Goal: Information Seeking & Learning: Understand process/instructions

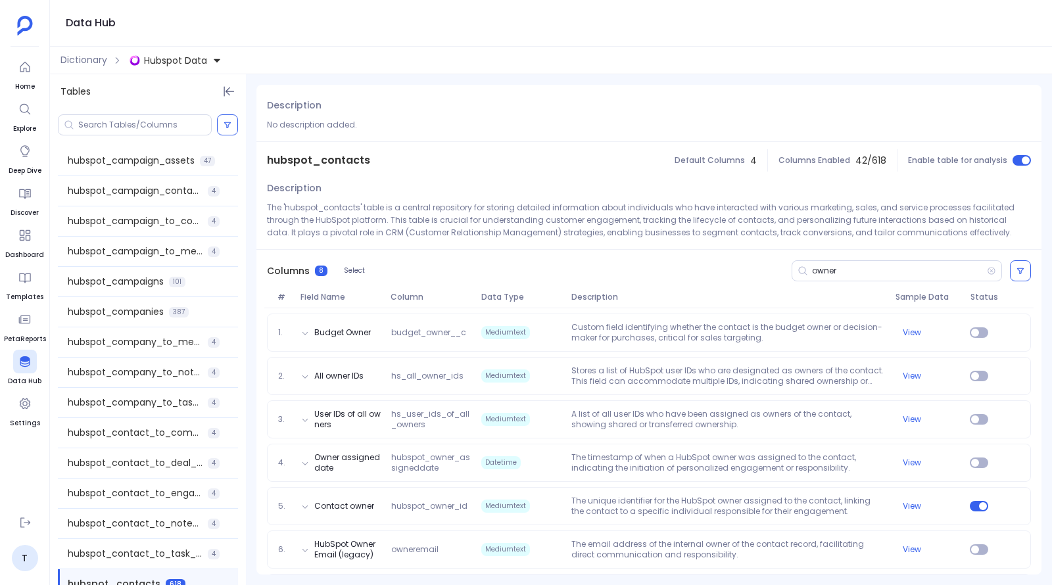
click at [207, 59] on button "Hubspot Data" at bounding box center [175, 60] width 97 height 21
click at [189, 116] on span "Salesforce Data" at bounding box center [194, 120] width 74 height 13
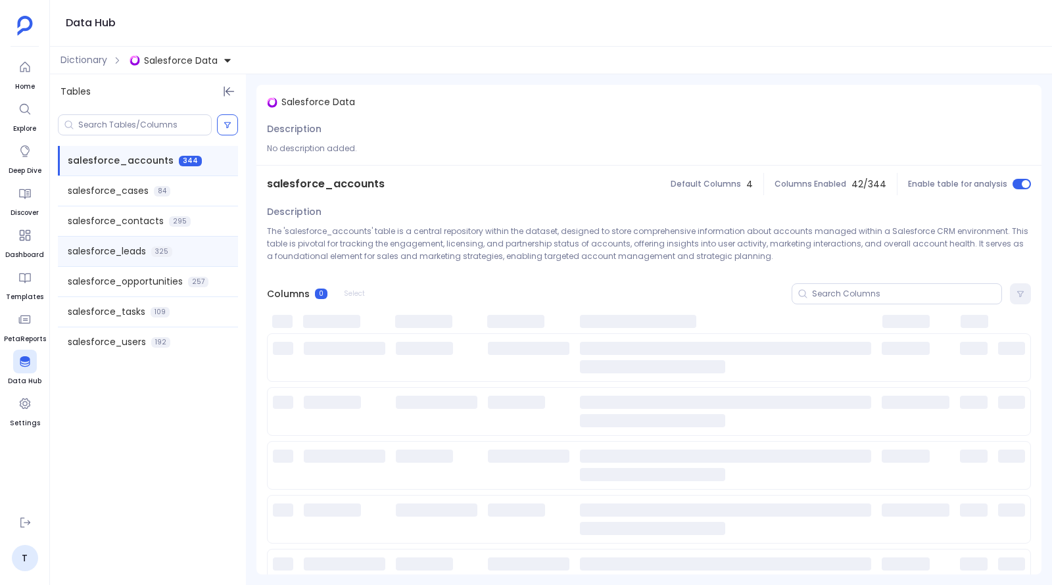
click at [145, 251] on span "salesforce_leads" at bounding box center [107, 252] width 78 height 14
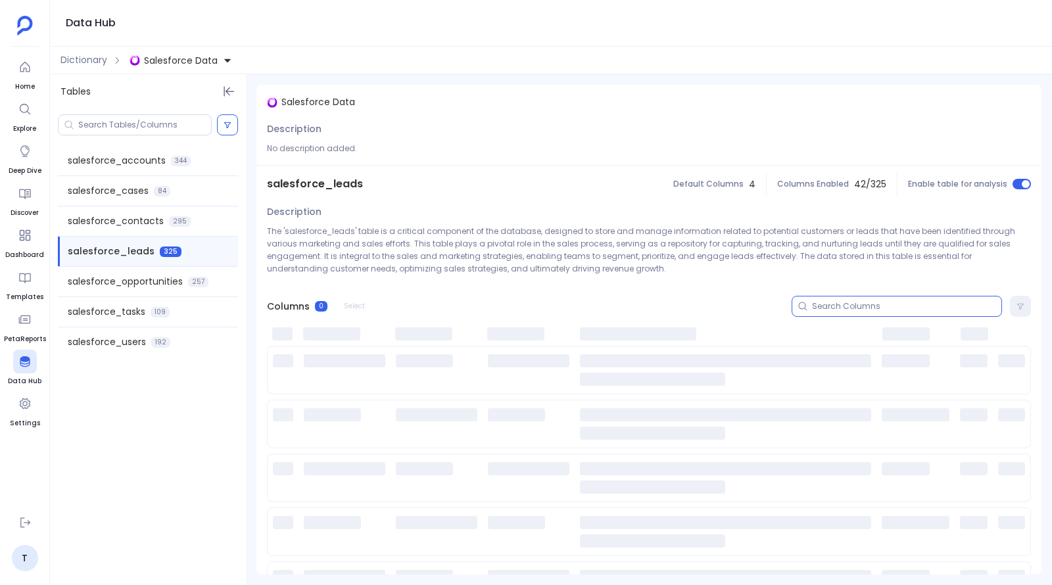
click at [855, 305] on input at bounding box center [906, 306] width 189 height 11
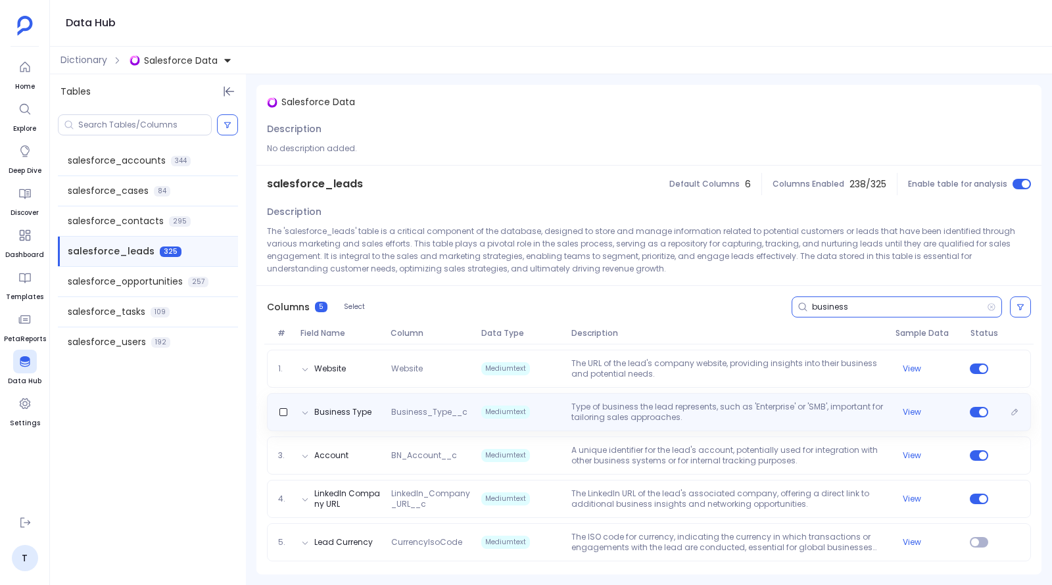
type input "business"
click at [660, 402] on p "Type of business the lead represents, such as 'Enterprise' or 'SMB', important …" at bounding box center [728, 412] width 324 height 21
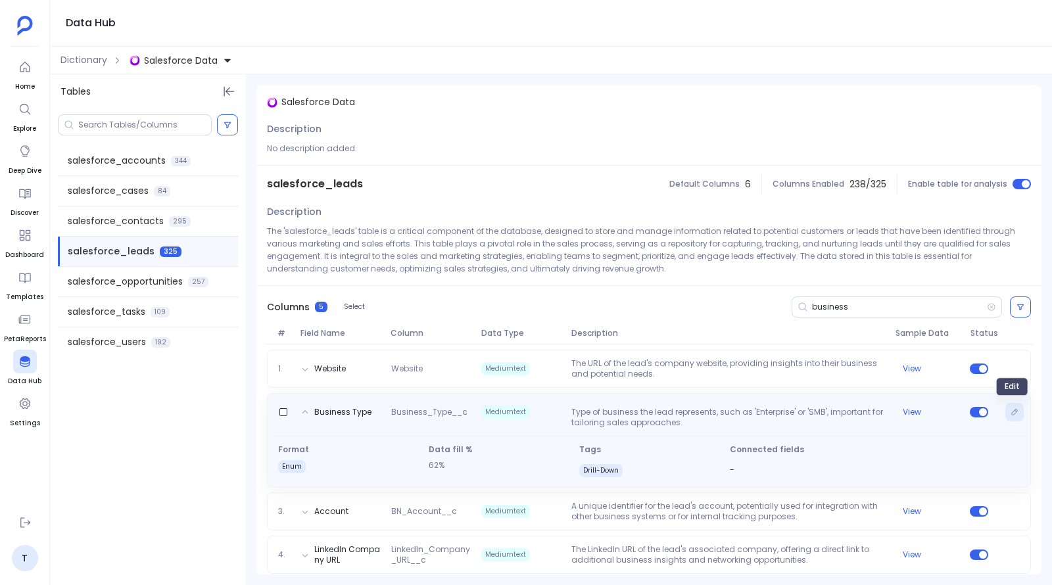
click at [1013, 412] on icon "Edit" at bounding box center [1015, 412] width 8 height 8
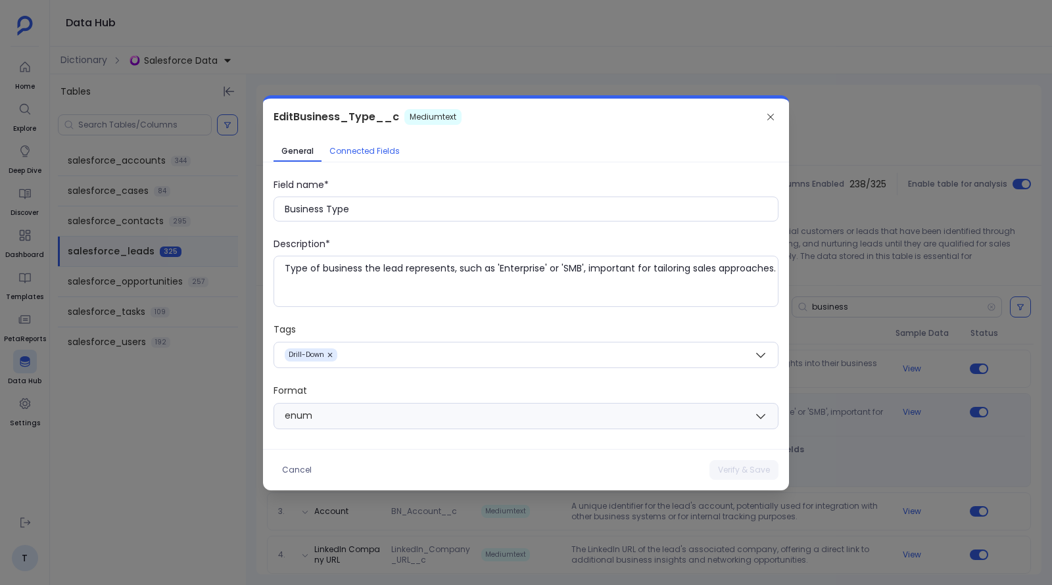
click at [381, 153] on span "Connected Fields" at bounding box center [365, 151] width 70 height 11
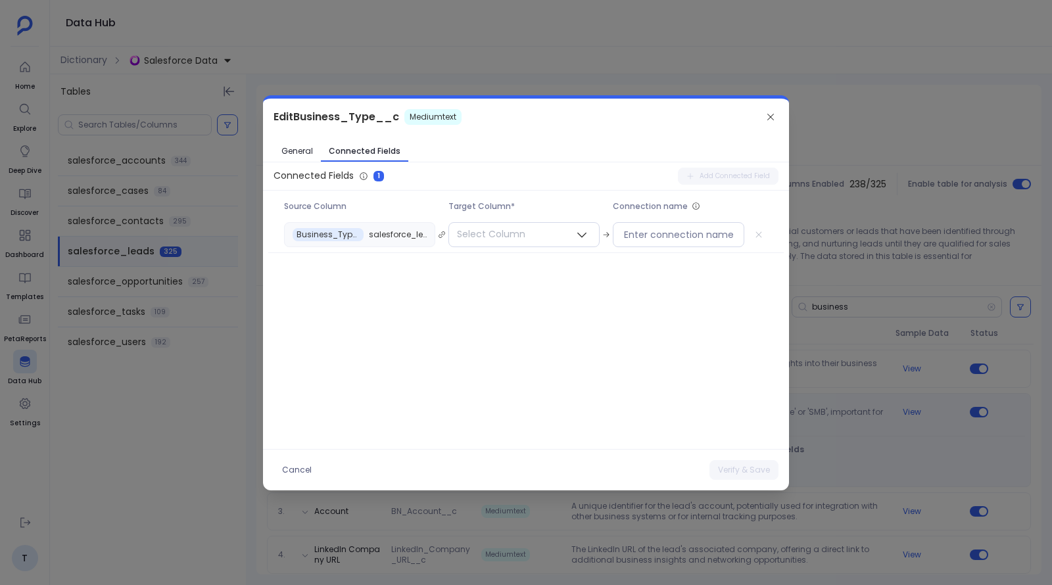
click at [959, 171] on div at bounding box center [526, 292] width 1052 height 585
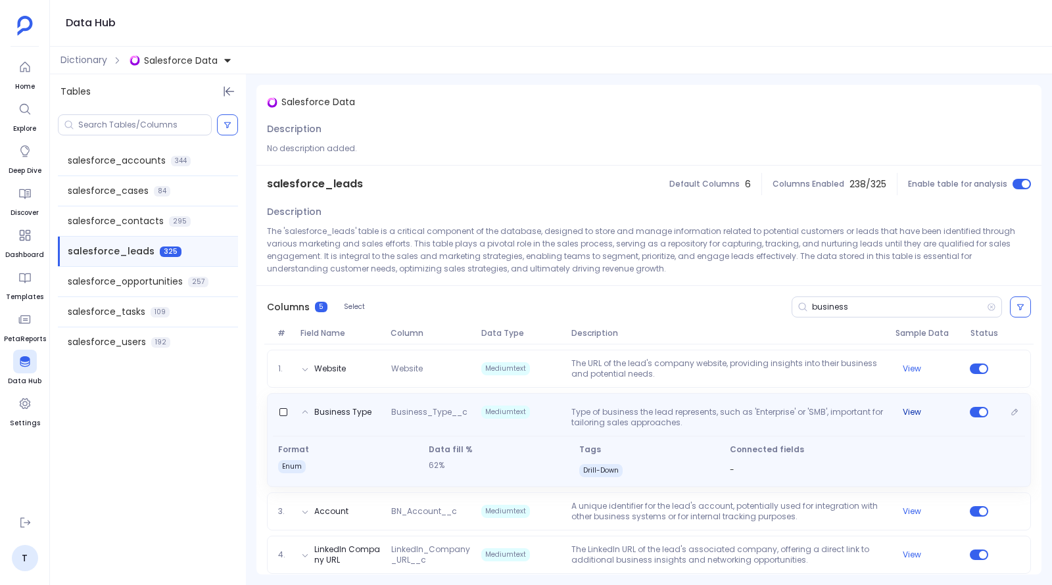
click at [909, 412] on button "View" at bounding box center [912, 412] width 18 height 11
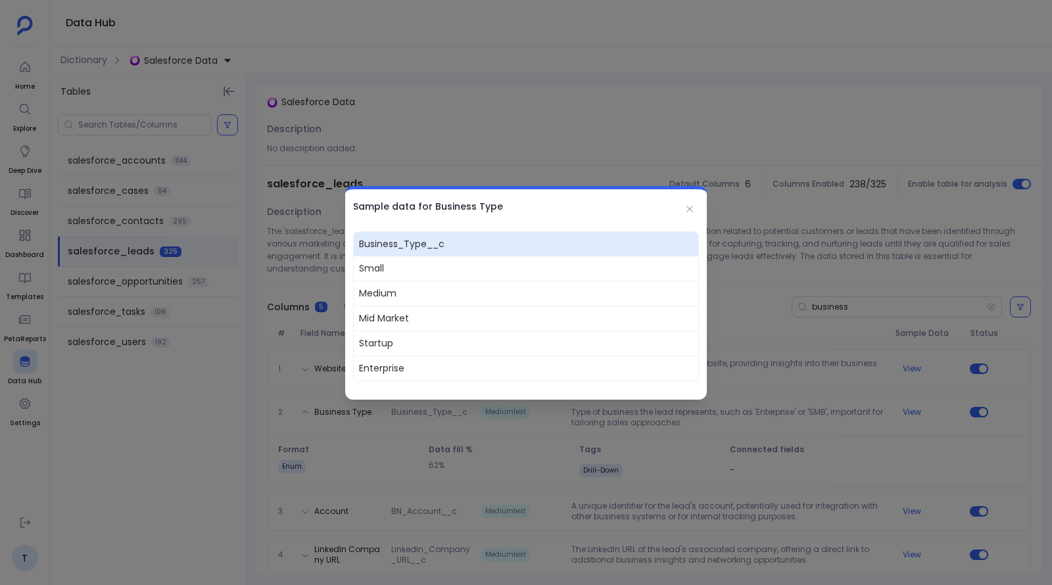
click at [656, 106] on div at bounding box center [526, 292] width 1052 height 585
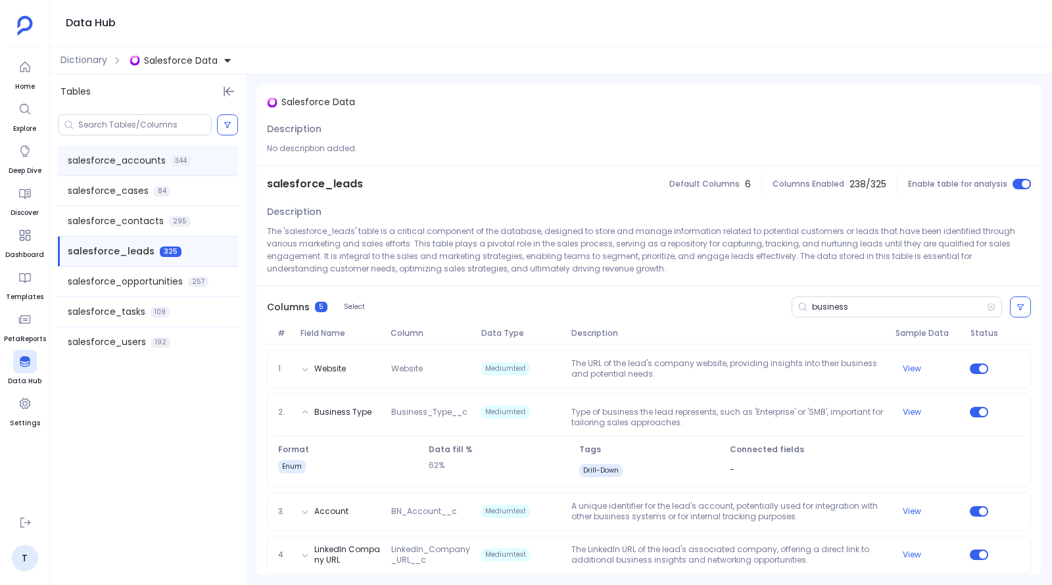
click at [151, 157] on span "salesforce_accounts" at bounding box center [117, 161] width 98 height 14
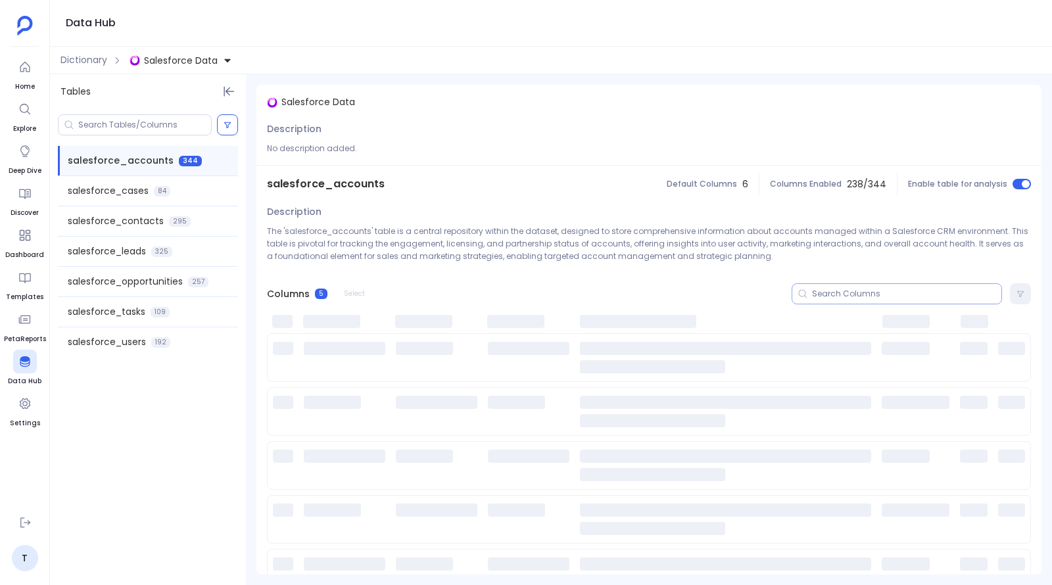
click at [836, 296] on input at bounding box center [906, 294] width 189 height 11
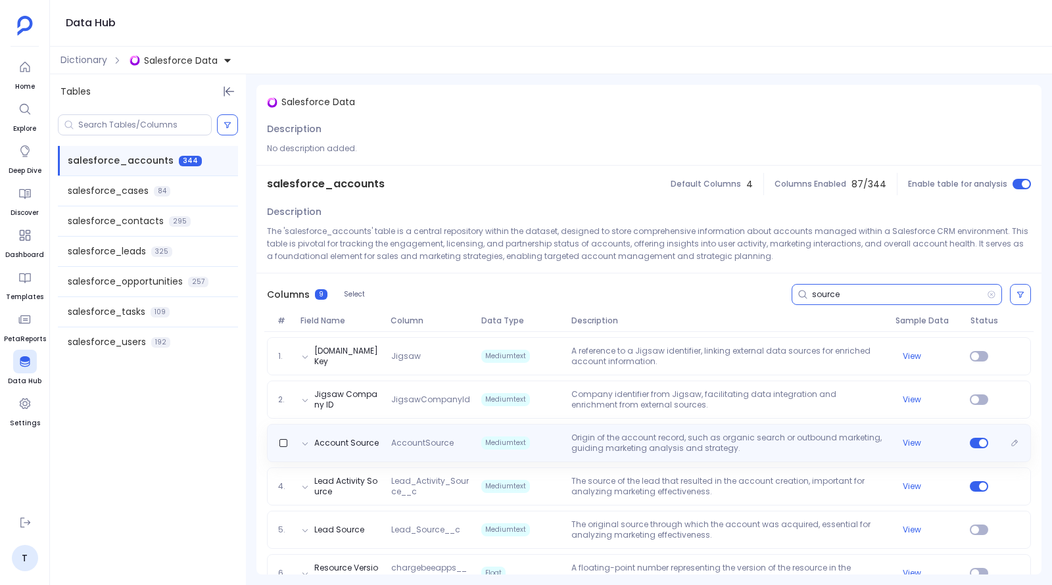
type input "source"
click at [624, 451] on p "Origin of the account record, such as organic search or outbound marketing, gui…" at bounding box center [728, 443] width 324 height 21
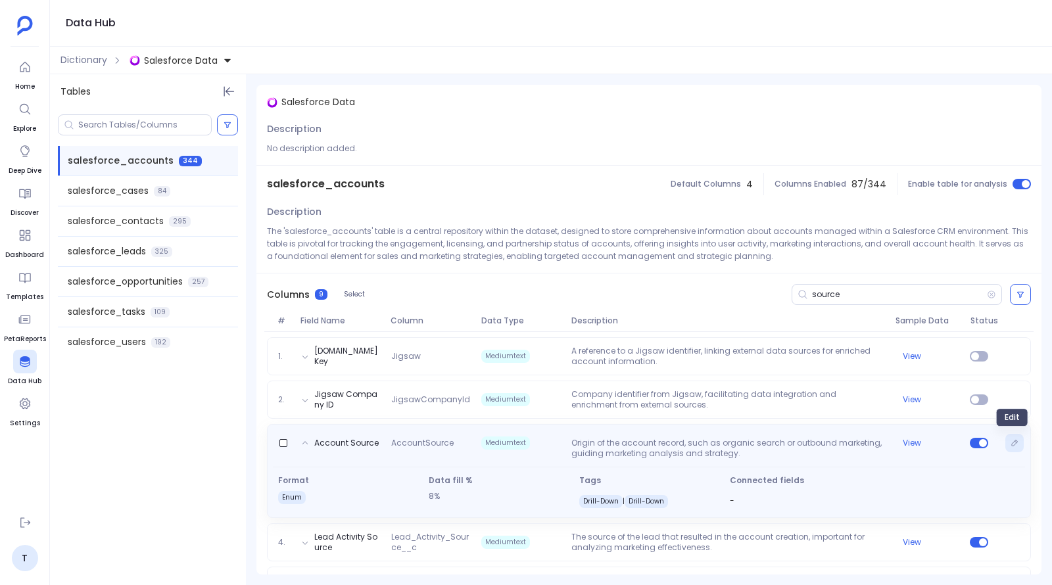
click at [1012, 446] on icon "Edit" at bounding box center [1015, 443] width 8 height 8
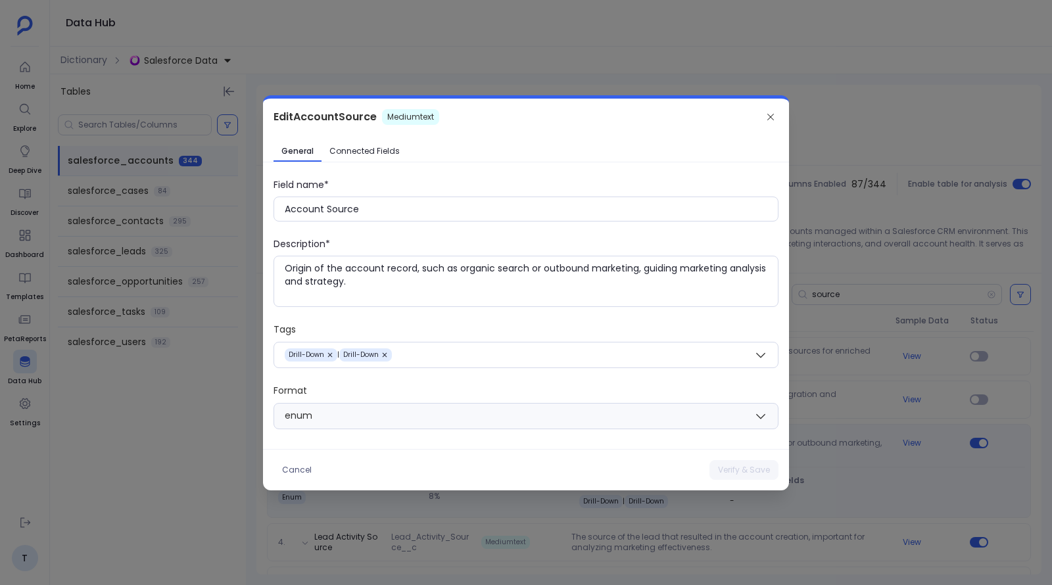
click at [375, 143] on link "Connected Fields" at bounding box center [365, 151] width 86 height 21
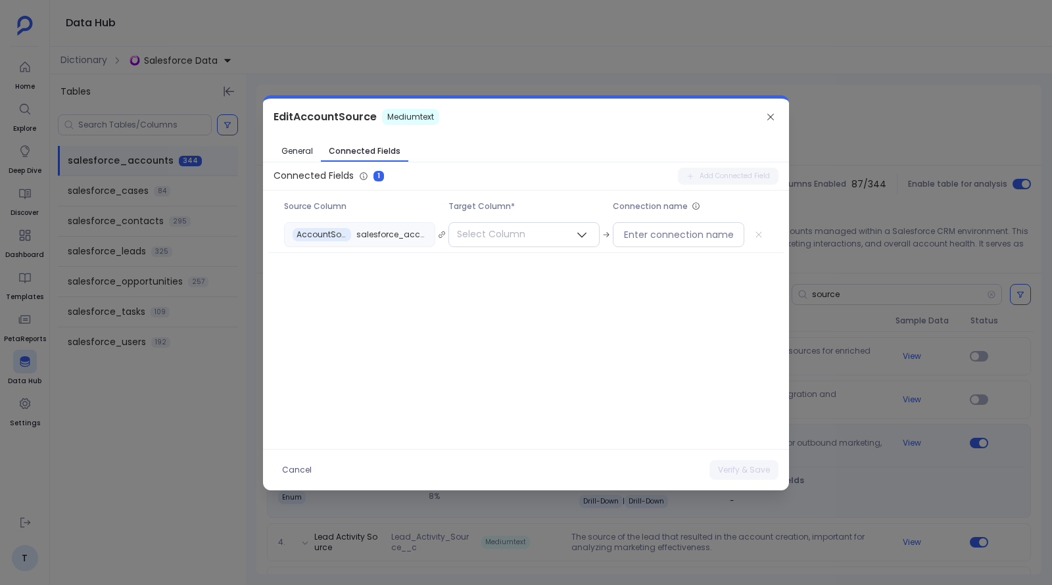
click at [866, 251] on div at bounding box center [526, 292] width 1052 height 585
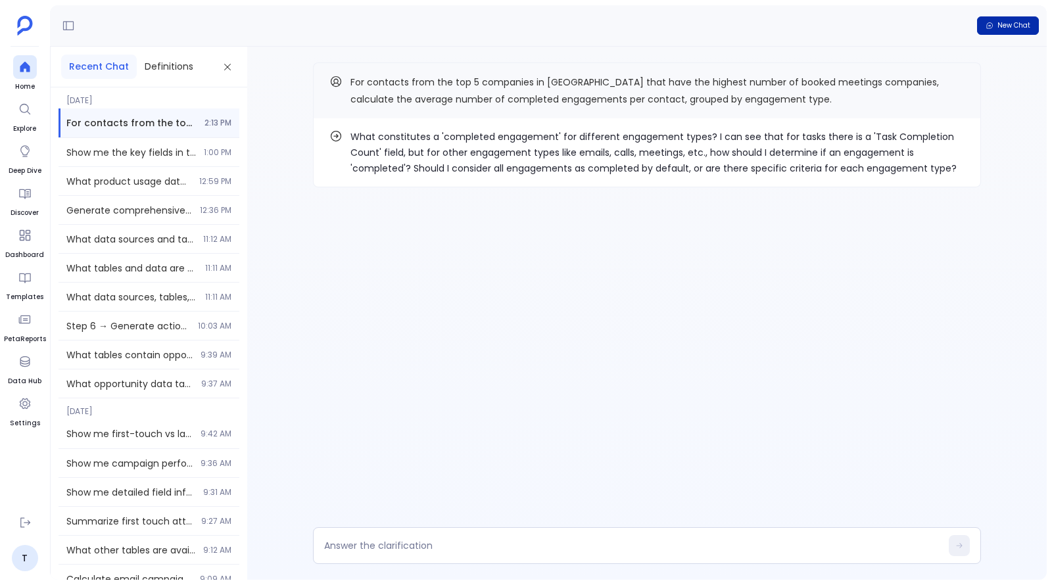
click at [1016, 28] on span "New Chat" at bounding box center [1014, 25] width 33 height 9
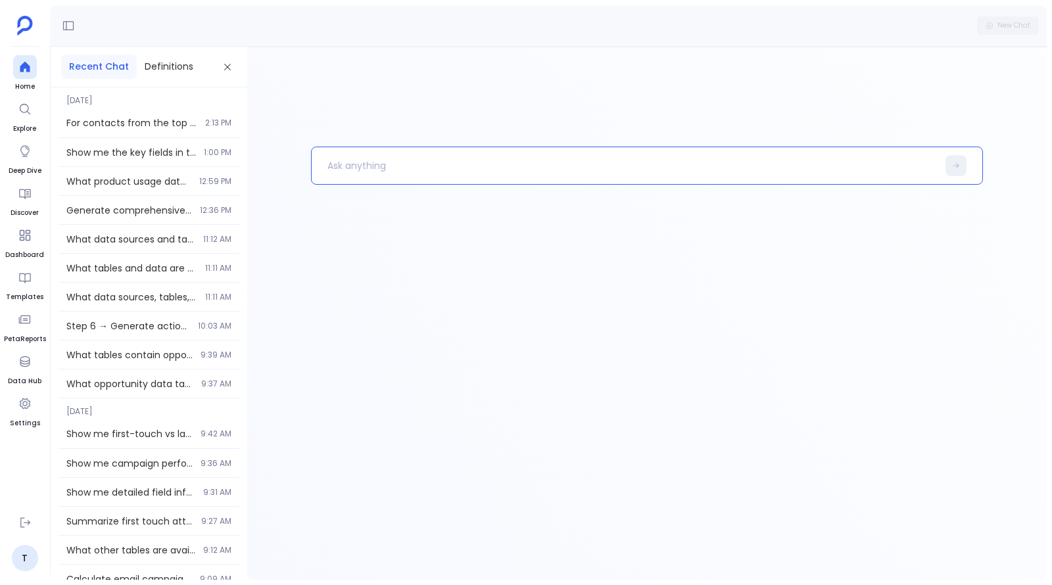
click at [500, 176] on p at bounding box center [625, 166] width 626 height 34
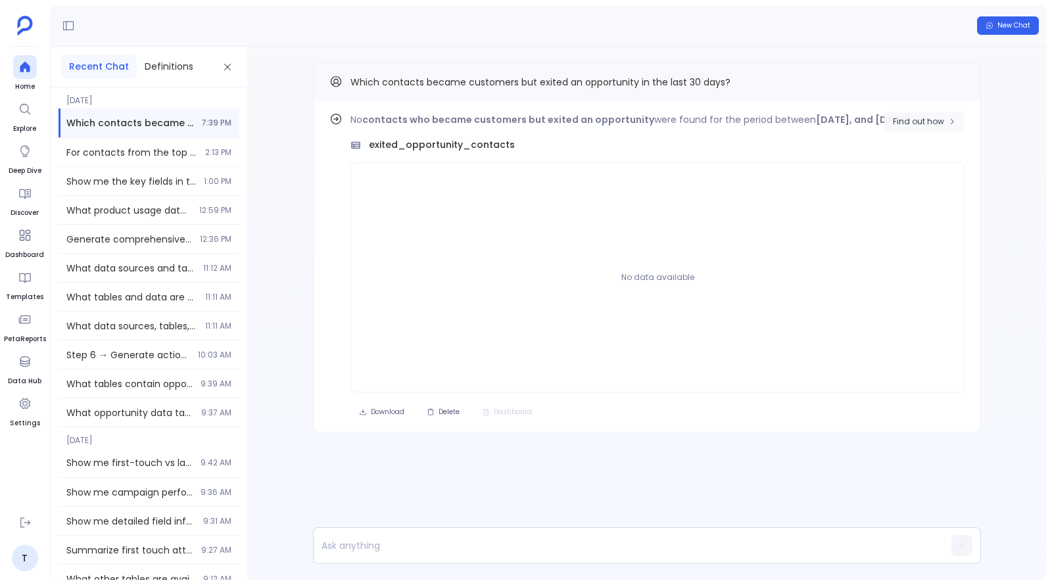
click at [935, 118] on span "Find out how" at bounding box center [918, 121] width 51 height 11
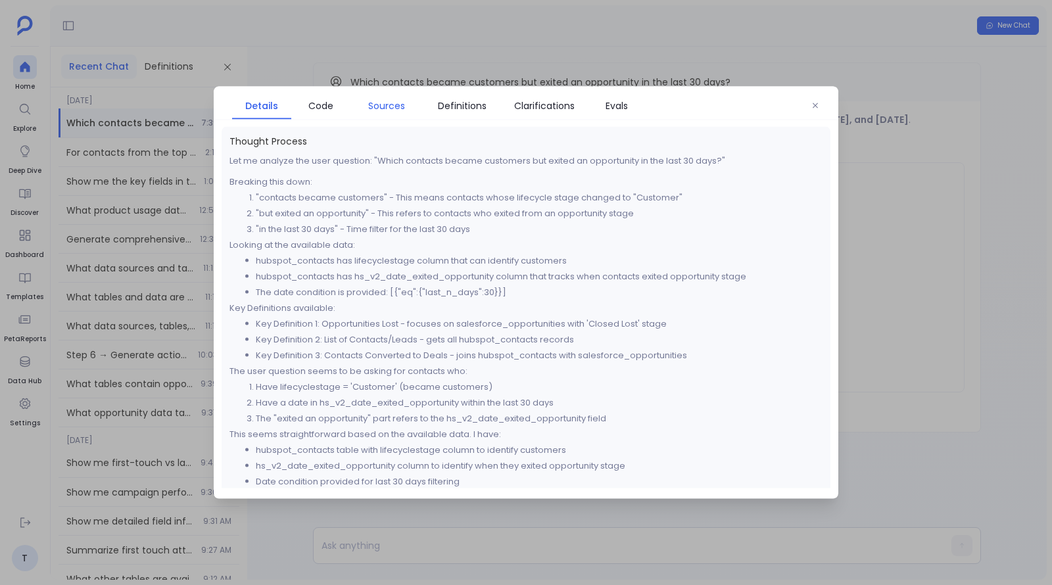
click at [393, 107] on span "Sources" at bounding box center [386, 106] width 37 height 14
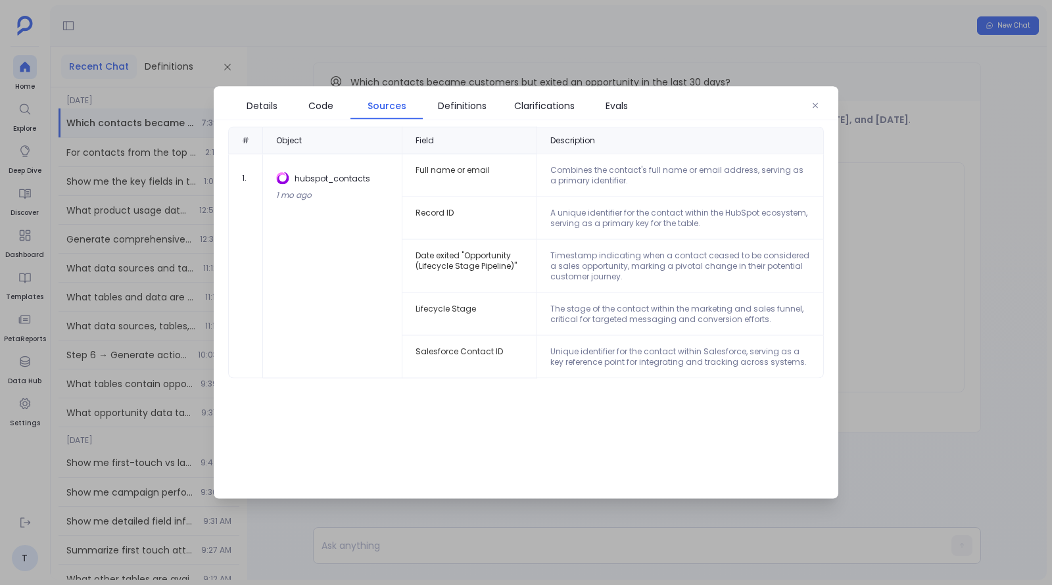
click at [464, 308] on td "Lifecycle Stage" at bounding box center [470, 314] width 135 height 43
click at [481, 312] on td "Lifecycle Stage" at bounding box center [470, 314] width 135 height 43
click at [445, 307] on td "Lifecycle Stage" at bounding box center [470, 314] width 135 height 43
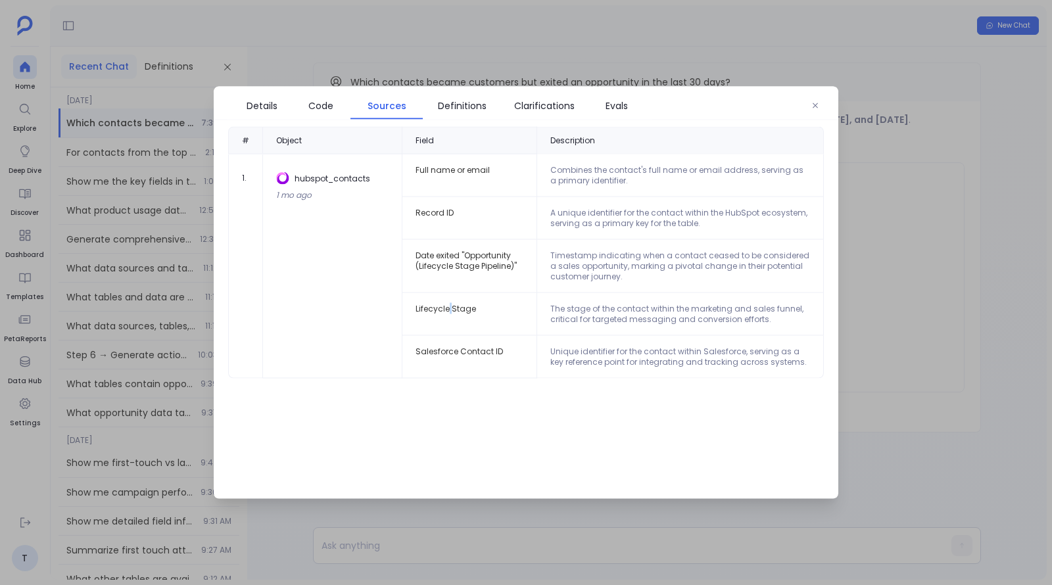
click at [445, 307] on td "Lifecycle Stage" at bounding box center [470, 314] width 135 height 43
click at [331, 92] on link "Code" at bounding box center [320, 106] width 59 height 28
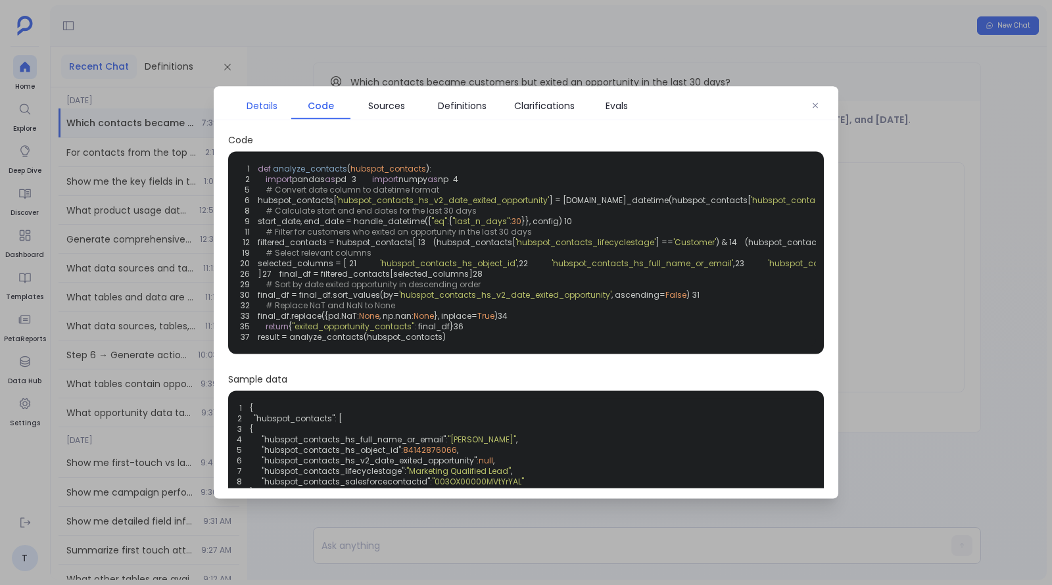
click at [276, 116] on link "Details" at bounding box center [261, 106] width 59 height 28
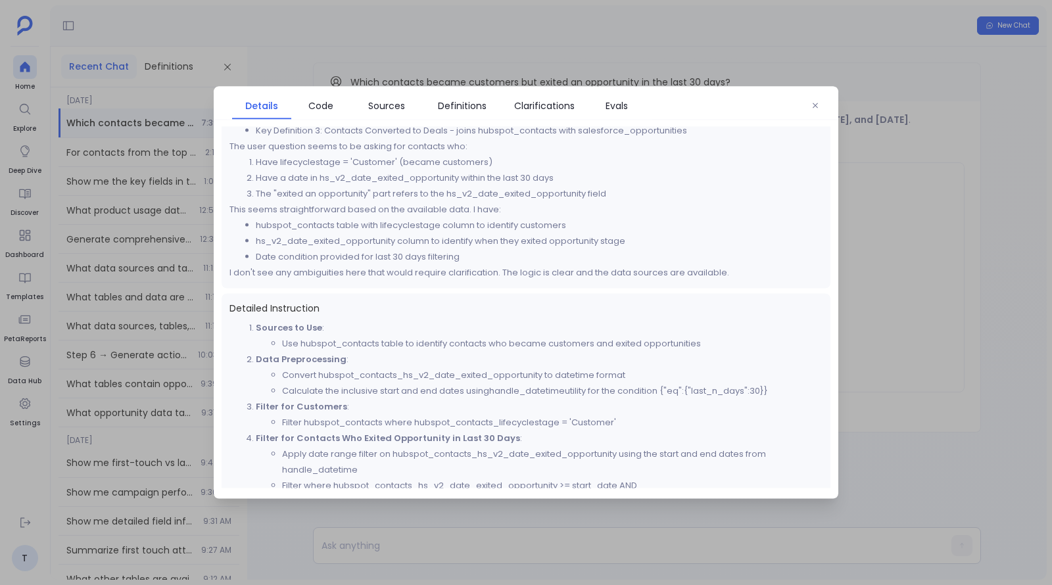
scroll to position [227, 0]
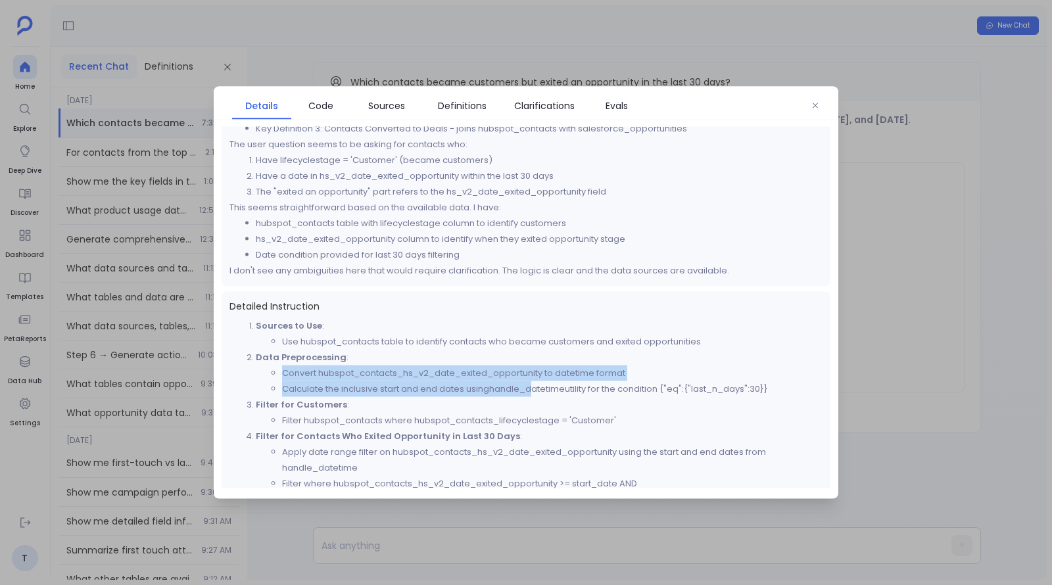
drag, startPoint x: 285, startPoint y: 368, endPoint x: 536, endPoint y: 385, distance: 251.8
click at [536, 385] on ul "Convert hubspot_contacts_hs_v2_date_exited_opportunity to datetime format Calcu…" at bounding box center [539, 382] width 567 height 32
click at [536, 385] on code "handle_datetime" at bounding box center [527, 389] width 76 height 12
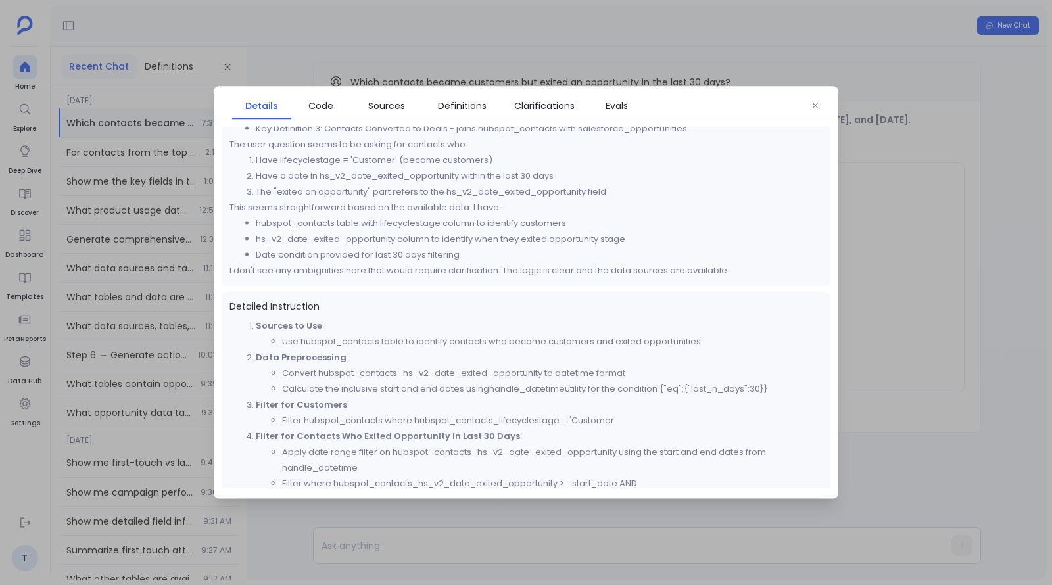
drag, startPoint x: 536, startPoint y: 380, endPoint x: 595, endPoint y: 380, distance: 58.5
click at [595, 381] on li "Calculate the inclusive start and end dates using handle_datetime utility for t…" at bounding box center [552, 389] width 541 height 16
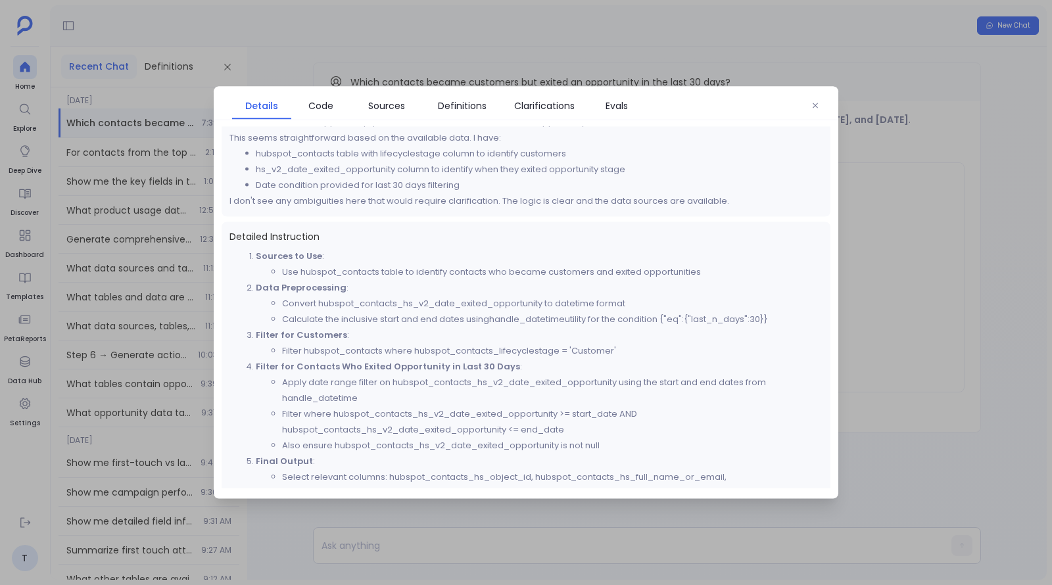
scroll to position [305, 0]
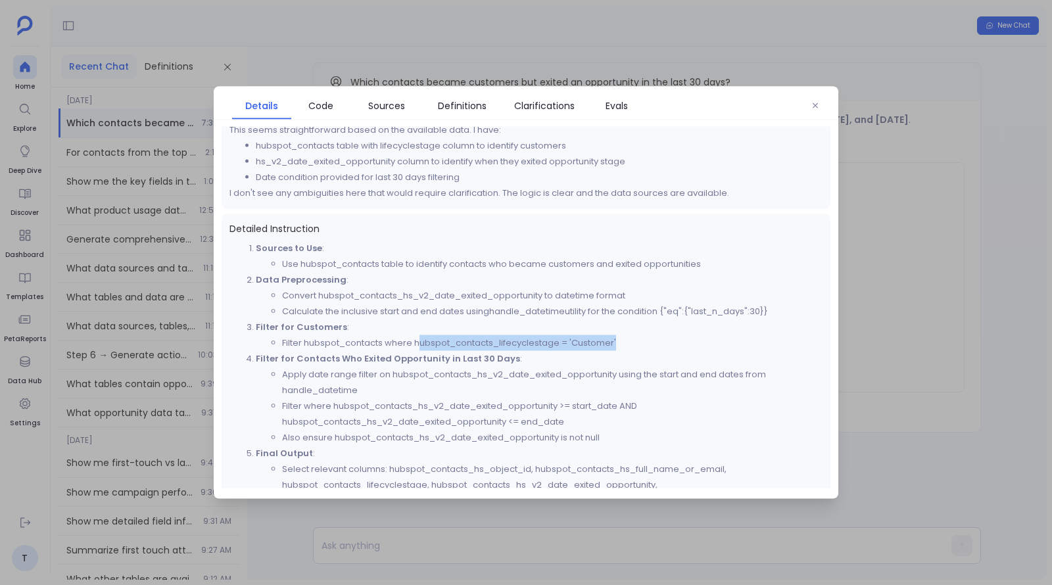
drag, startPoint x: 418, startPoint y: 341, endPoint x: 670, endPoint y: 337, distance: 252.0
click at [670, 337] on li "Filter hubspot_contacts where hubspot_contacts_lifecyclestage = 'Customer'" at bounding box center [552, 343] width 541 height 16
click at [495, 347] on li "Filter hubspot_contacts where hubspot_contacts_lifecyclestage = 'Customer'" at bounding box center [552, 343] width 541 height 16
click at [324, 102] on span "Code" at bounding box center [320, 106] width 25 height 14
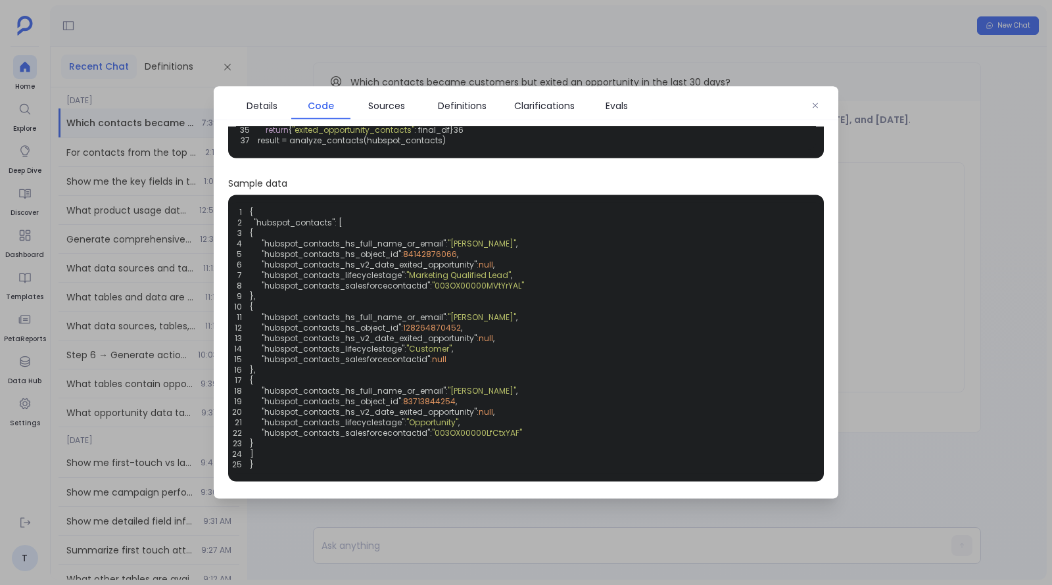
click at [475, 151] on div "1 def analyze_contacts ( hubspot_contacts ): 2 import pandas as pd 3 import num…" at bounding box center [526, 57] width 580 height 187
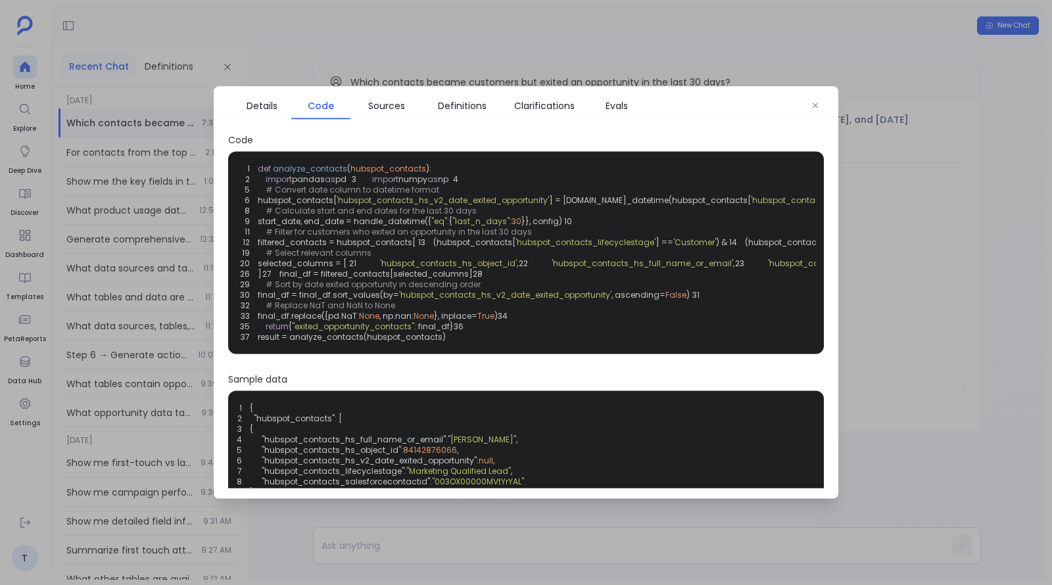
click at [772, 560] on div at bounding box center [526, 292] width 1052 height 585
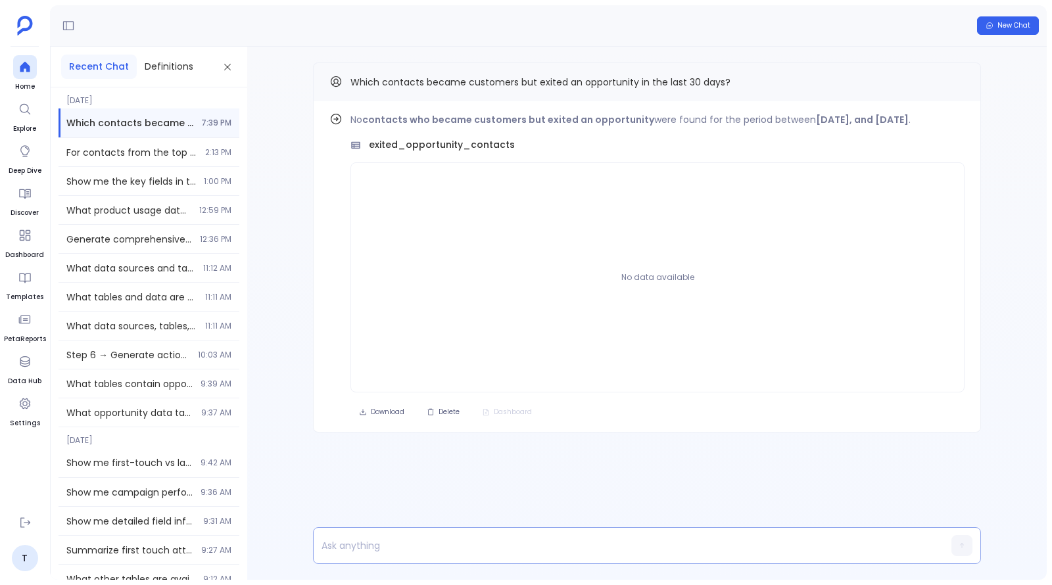
click at [770, 560] on div at bounding box center [622, 546] width 616 height 36
click at [771, 552] on p at bounding box center [622, 546] width 616 height 18
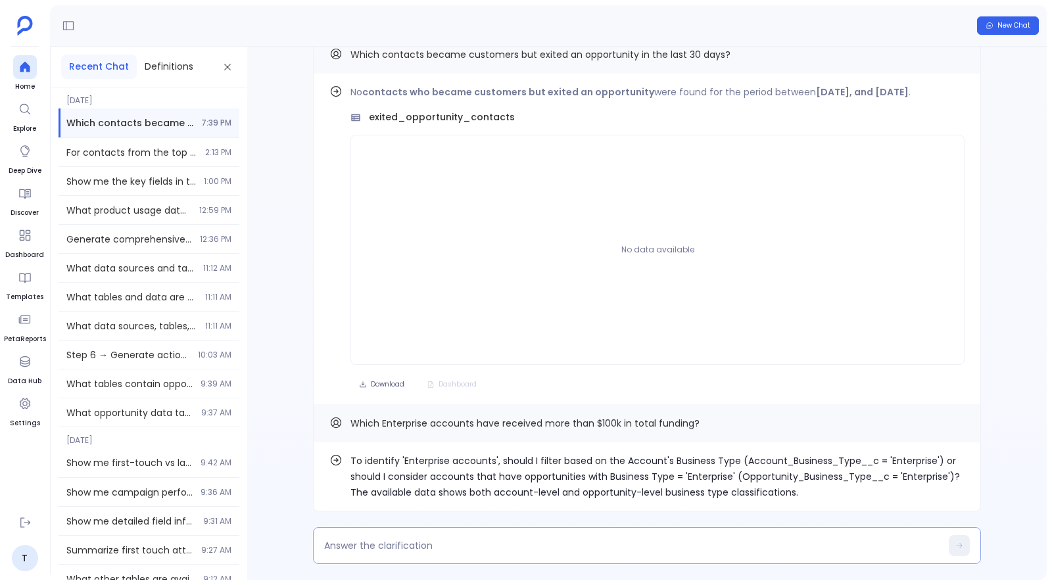
click at [706, 558] on div at bounding box center [647, 545] width 668 height 37
click at [699, 547] on textarea at bounding box center [632, 545] width 617 height 13
type textarea "Y"
type textarea "Use leads table business tyep"
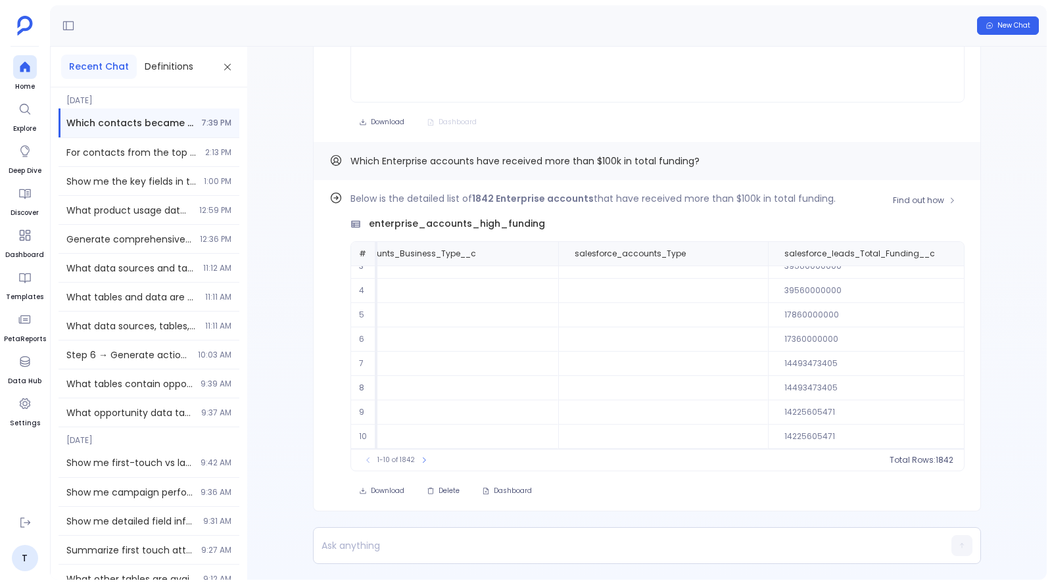
scroll to position [60, 343]
click at [934, 197] on span "Find out how" at bounding box center [918, 200] width 51 height 11
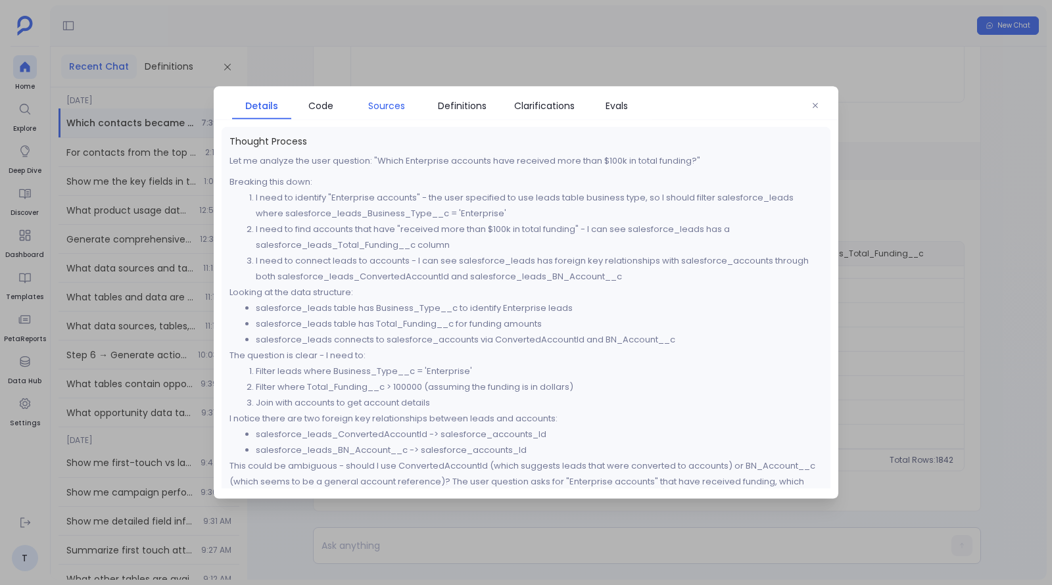
click at [389, 107] on span "Sources" at bounding box center [386, 106] width 37 height 14
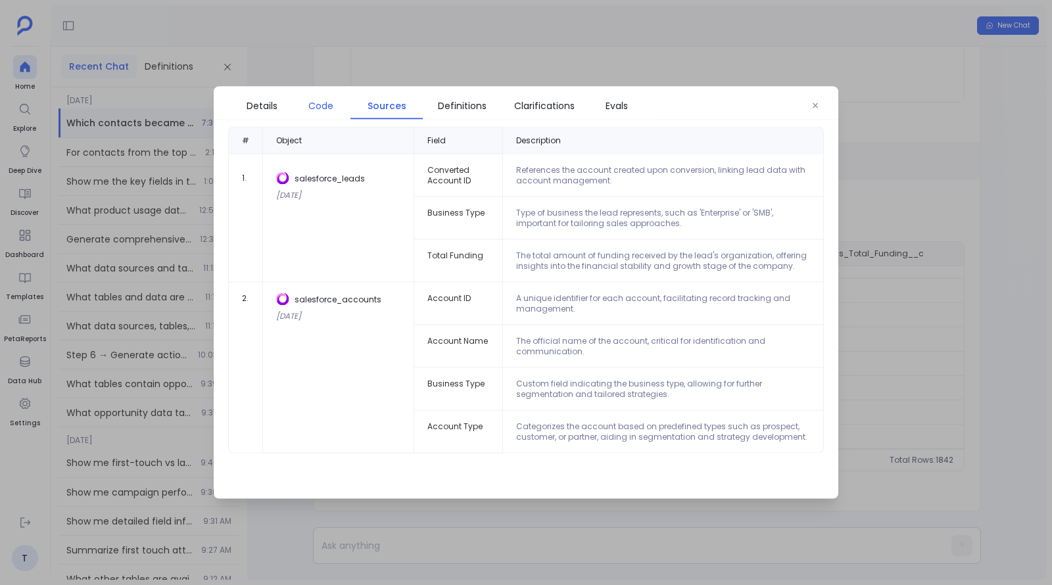
click at [302, 105] on span "Code" at bounding box center [321, 106] width 46 height 14
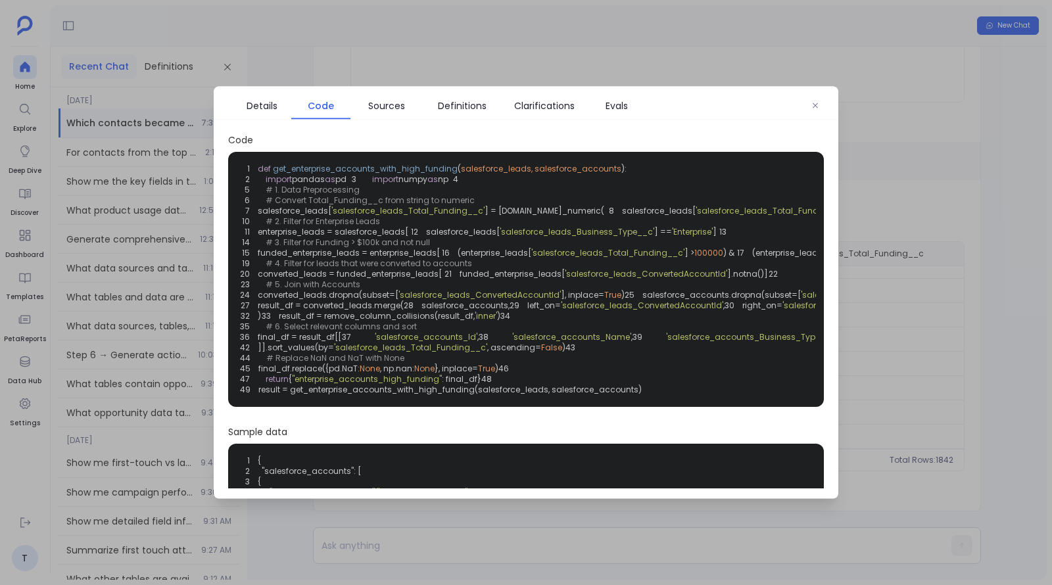
click at [409, 216] on span "'salesforce_leads_Total_Funding__c'" at bounding box center [407, 210] width 153 height 11
click at [500, 237] on span "'salesforce_leads_Business_Type__c'" at bounding box center [577, 231] width 155 height 11
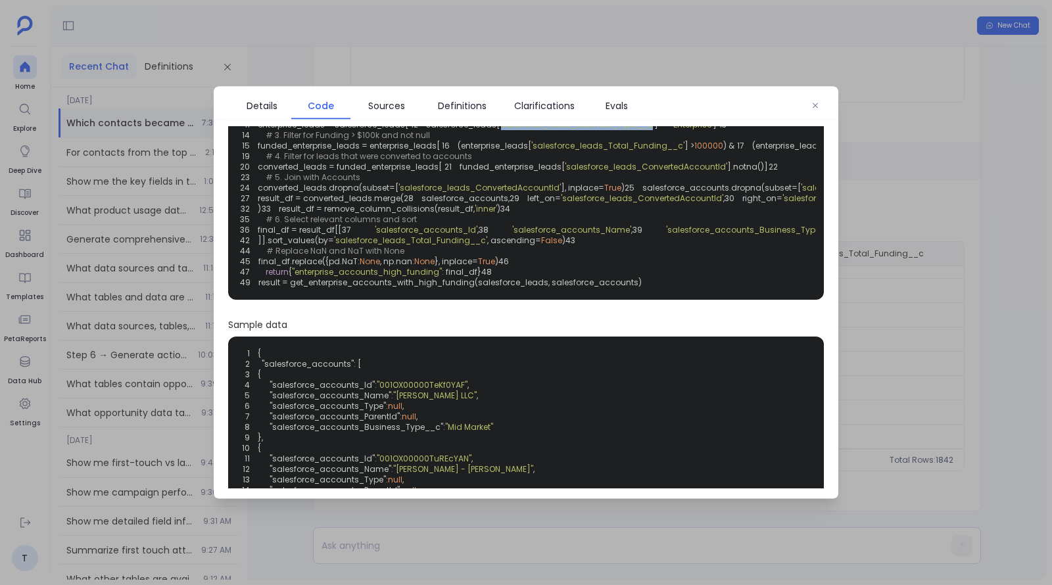
scroll to position [117, 0]
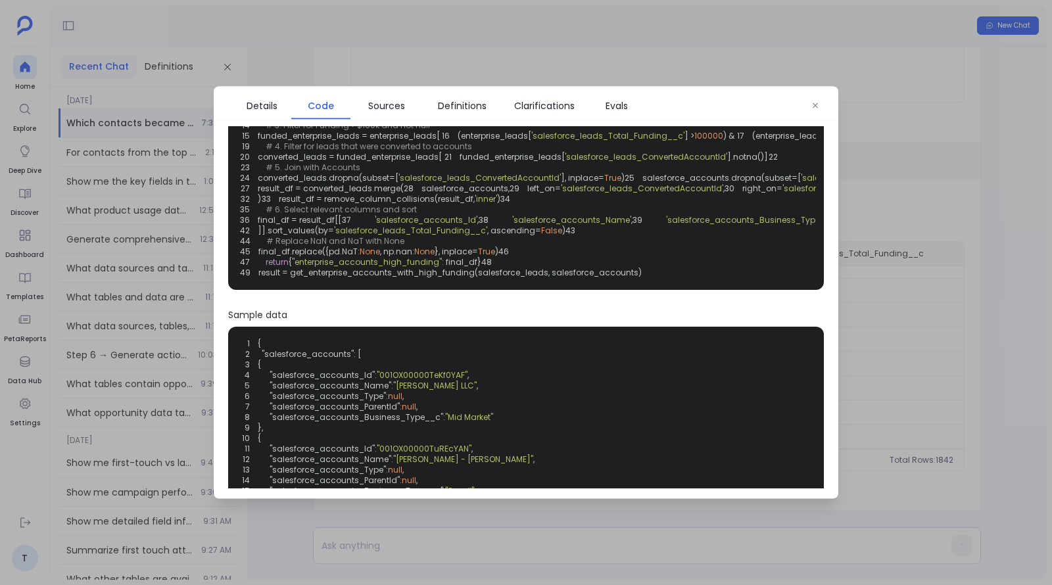
click at [994, 290] on div at bounding box center [526, 292] width 1052 height 585
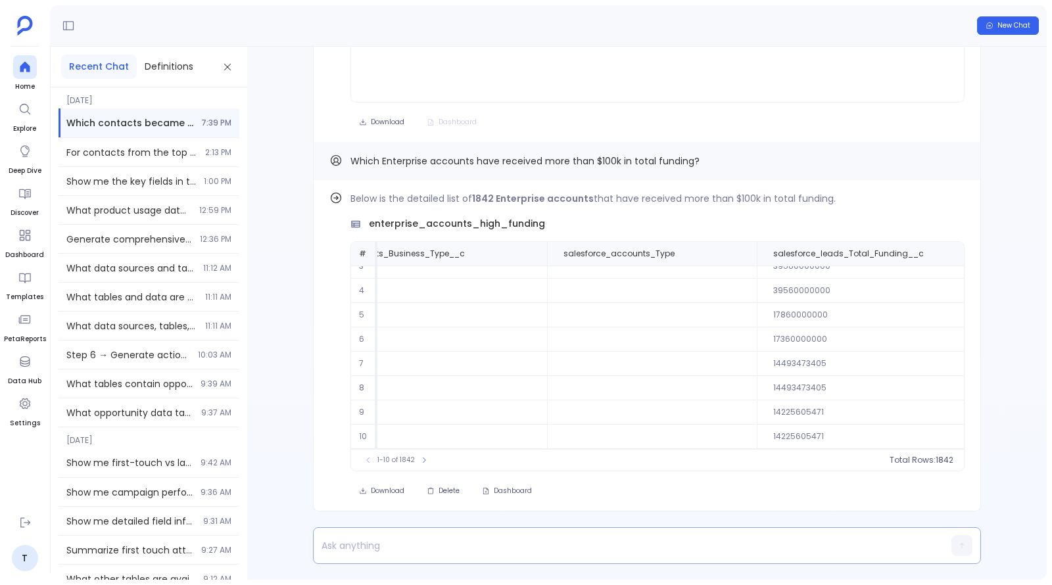
click at [571, 540] on p at bounding box center [622, 546] width 616 height 18
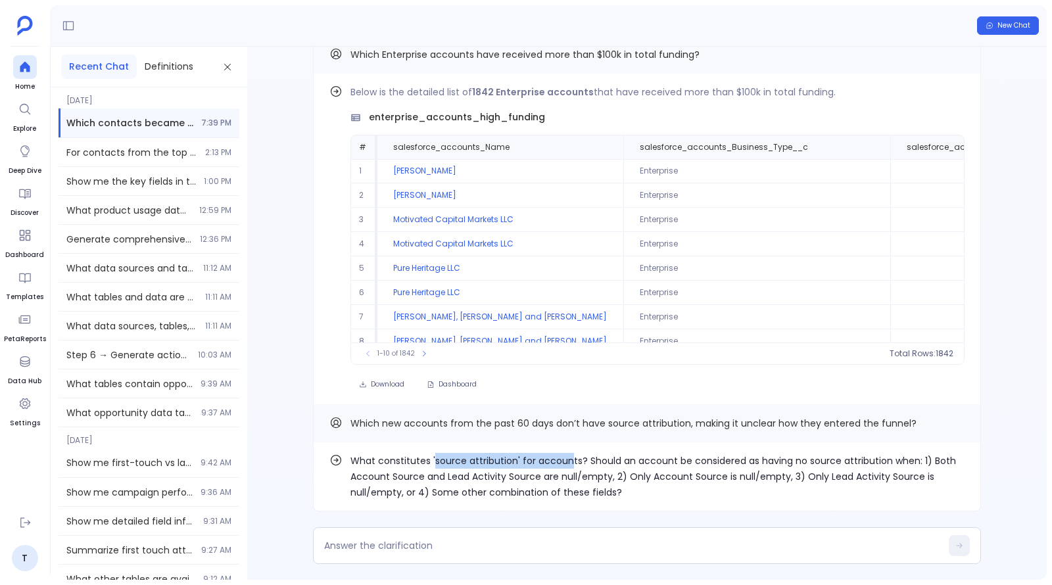
drag, startPoint x: 434, startPoint y: 462, endPoint x: 568, endPoint y: 462, distance: 134.2
click at [568, 462] on p "What constitutes 'source attribution' for accounts? Should an account be consid…" at bounding box center [658, 476] width 614 height 47
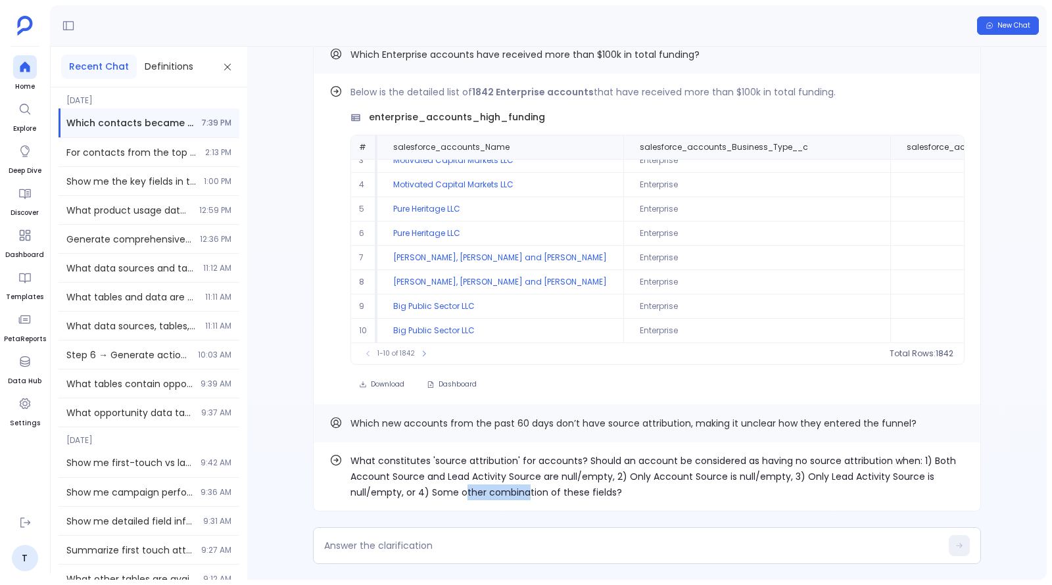
drag, startPoint x: 463, startPoint y: 485, endPoint x: 527, endPoint y: 498, distance: 65.0
click at [527, 498] on p "What constitutes 'source attribution' for accounts? Should an account be consid…" at bounding box center [658, 476] width 614 height 47
drag, startPoint x: 429, startPoint y: 491, endPoint x: 618, endPoint y: 494, distance: 188.8
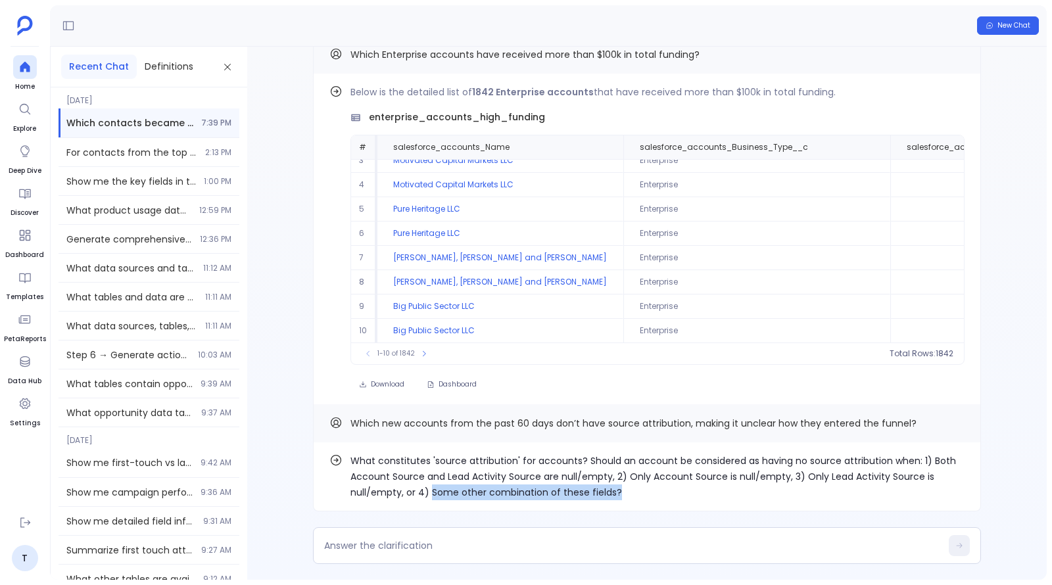
click at [618, 494] on p "What constitutes 'source attribution' for accounts? Should an account be consid…" at bounding box center [658, 476] width 614 height 47
drag, startPoint x: 618, startPoint y: 494, endPoint x: 431, endPoint y: 491, distance: 186.8
click at [431, 491] on p "What constitutes 'source attribution' for accounts? Should an account be consid…" at bounding box center [658, 476] width 614 height 47
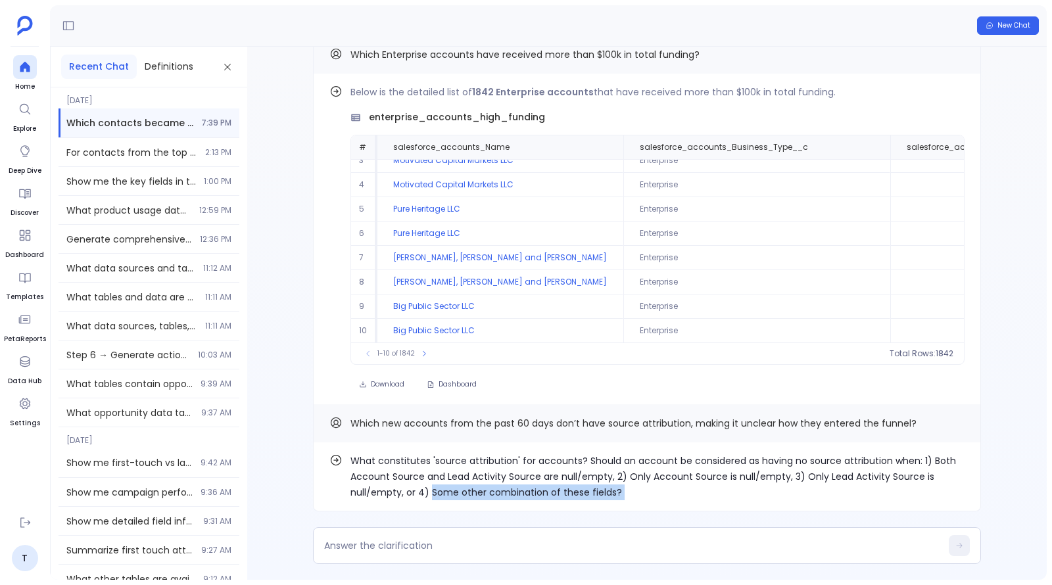
drag, startPoint x: 431, startPoint y: 491, endPoint x: 624, endPoint y: 492, distance: 192.7
click at [624, 492] on p "What constitutes 'source attribution' for accounts? Should an account be consid…" at bounding box center [658, 476] width 614 height 47
drag, startPoint x: 618, startPoint y: 492, endPoint x: 431, endPoint y: 497, distance: 186.9
click at [431, 497] on p "What constitutes 'source attribution' for accounts? Should an account be consid…" at bounding box center [658, 476] width 614 height 47
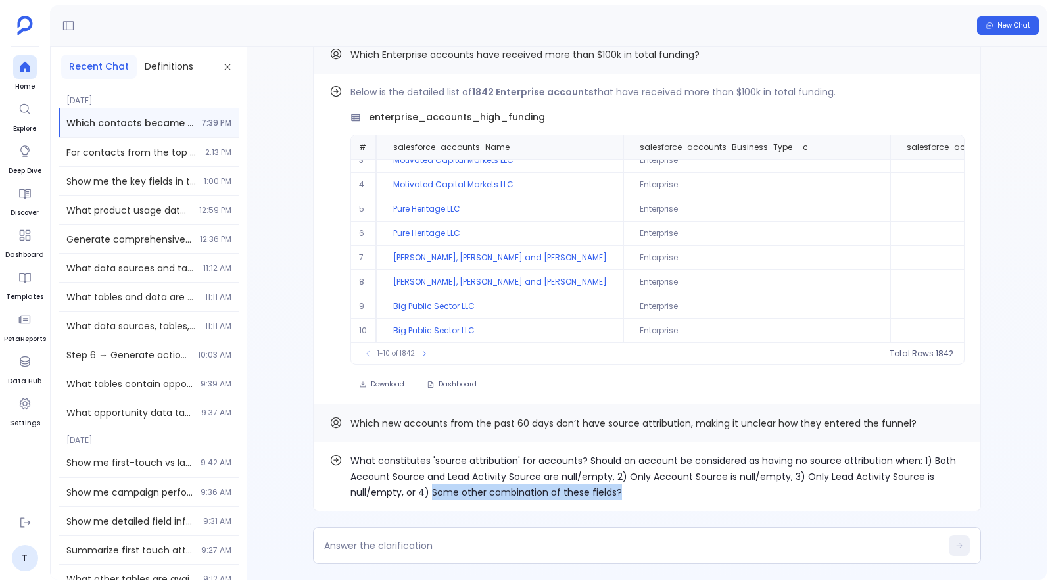
click at [431, 497] on p "What constitutes 'source attribution' for accounts? Should an account be consid…" at bounding box center [658, 476] width 614 height 47
drag, startPoint x: 431, startPoint y: 497, endPoint x: 711, endPoint y: 495, distance: 280.2
click at [711, 495] on p "What constitutes 'source attribution' for accounts? Should an account be consid…" at bounding box center [658, 476] width 614 height 47
click at [956, 421] on icon "Copy" at bounding box center [957, 423] width 8 height 8
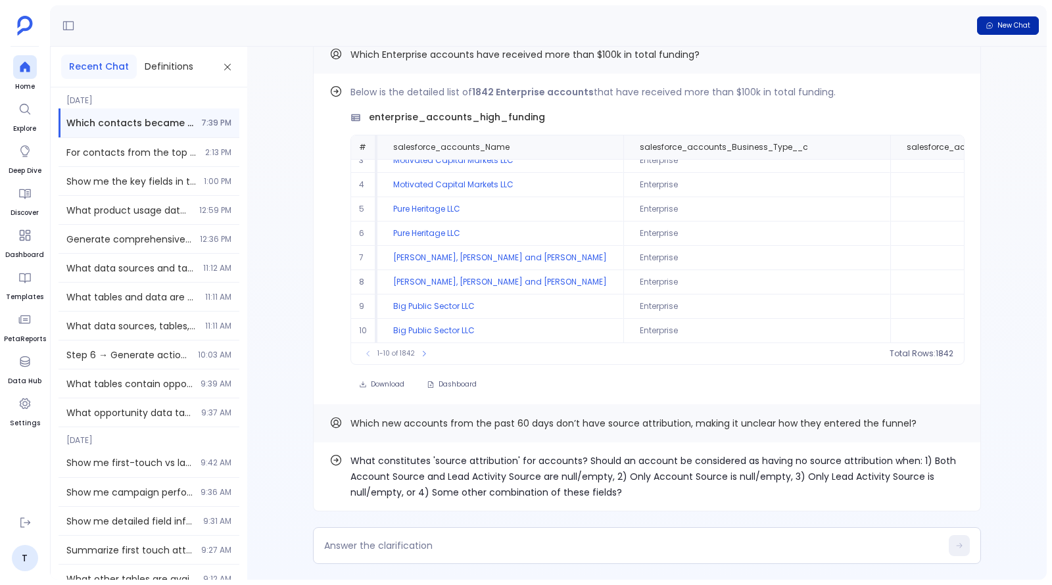
click at [1006, 30] on span "New Chat" at bounding box center [1014, 25] width 33 height 9
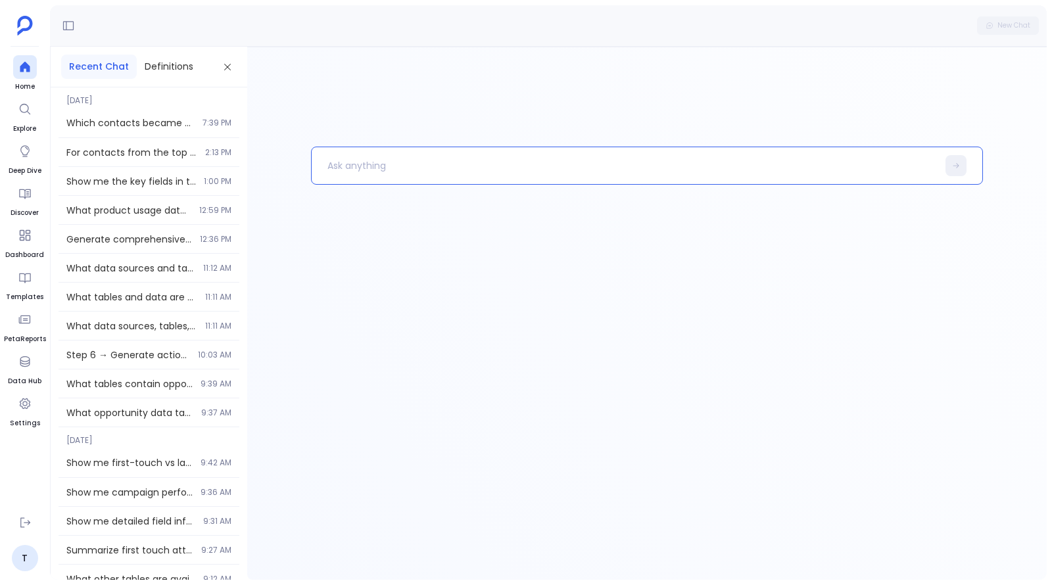
click at [535, 170] on p at bounding box center [625, 166] width 626 height 34
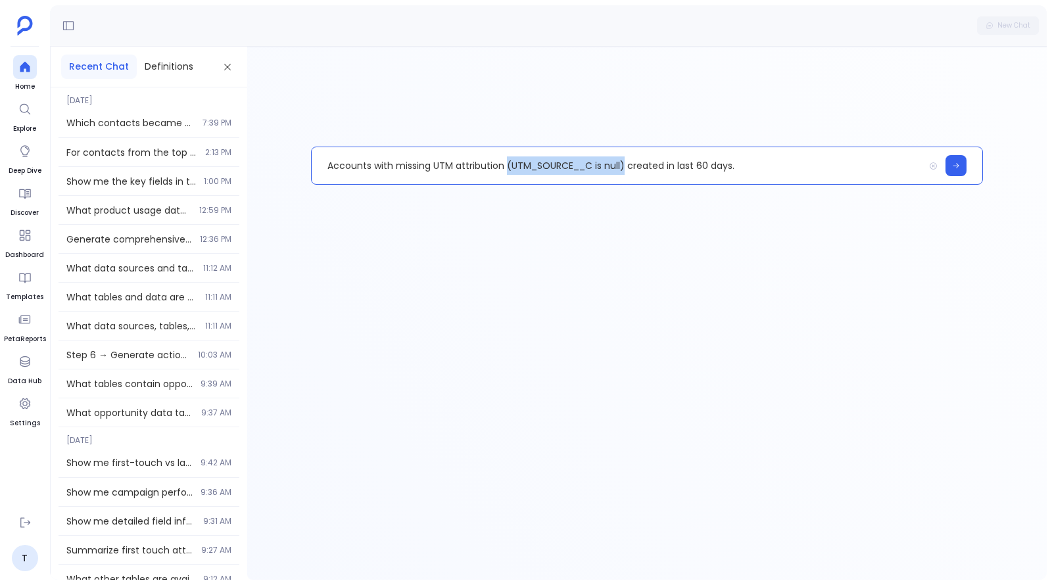
drag, startPoint x: 504, startPoint y: 167, endPoint x: 626, endPoint y: 161, distance: 121.8
click at [626, 161] on p "Accounts with missing UTM attribution (UTM_SOURCE__C is null) created in last 6…" at bounding box center [618, 166] width 612 height 34
copy p "Accounts with missing UTM attribution created in last 60 days."
